Goal: Task Accomplishment & Management: Use online tool/utility

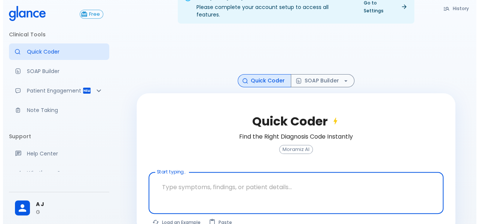
scroll to position [31, 0]
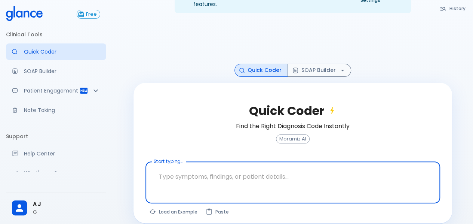
click at [222, 168] on textarea at bounding box center [293, 177] width 284 height 24
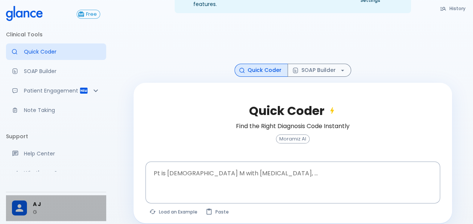
click at [24, 203] on icon at bounding box center [19, 207] width 11 height 11
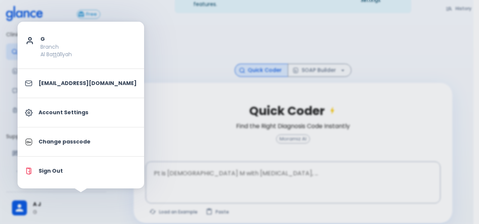
click at [65, 173] on p "Sign Out" at bounding box center [88, 171] width 98 height 8
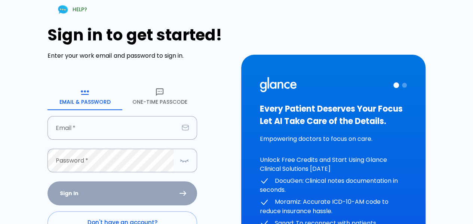
click at [135, 115] on form "Email & Password [SECURITY_DATA] Passcode Email   * Email * Password   * Passwo…" at bounding box center [123, 175] width 150 height 184
click at [139, 125] on input "text" at bounding box center [113, 128] width 131 height 24
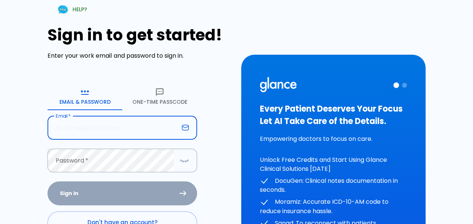
type input "[EMAIL_ADDRESS][DOMAIN_NAME]"
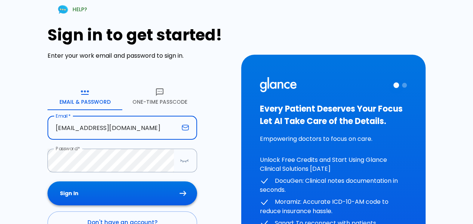
click at [140, 190] on button "Sign In" at bounding box center [123, 193] width 150 height 24
